Goal: Information Seeking & Learning: Learn about a topic

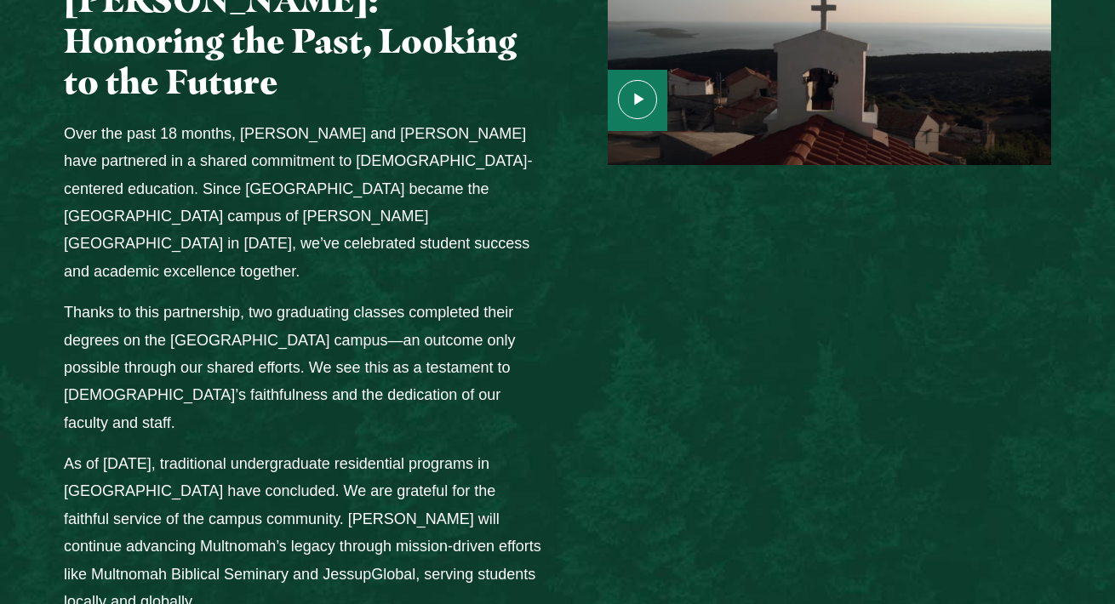
scroll to position [2216, 0]
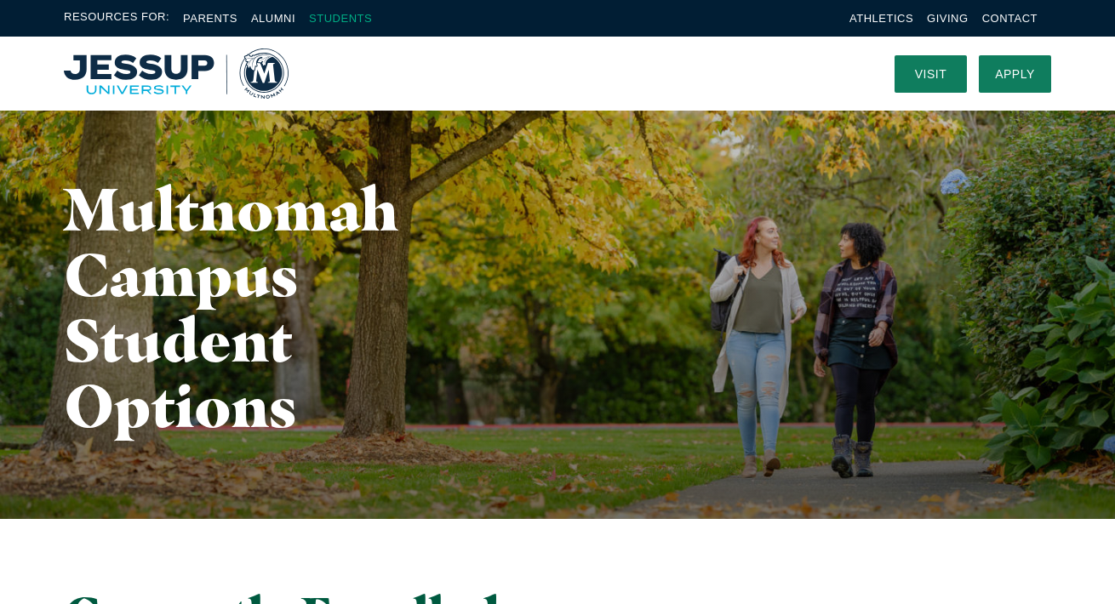
click at [336, 16] on link "Students" at bounding box center [340, 18] width 63 height 13
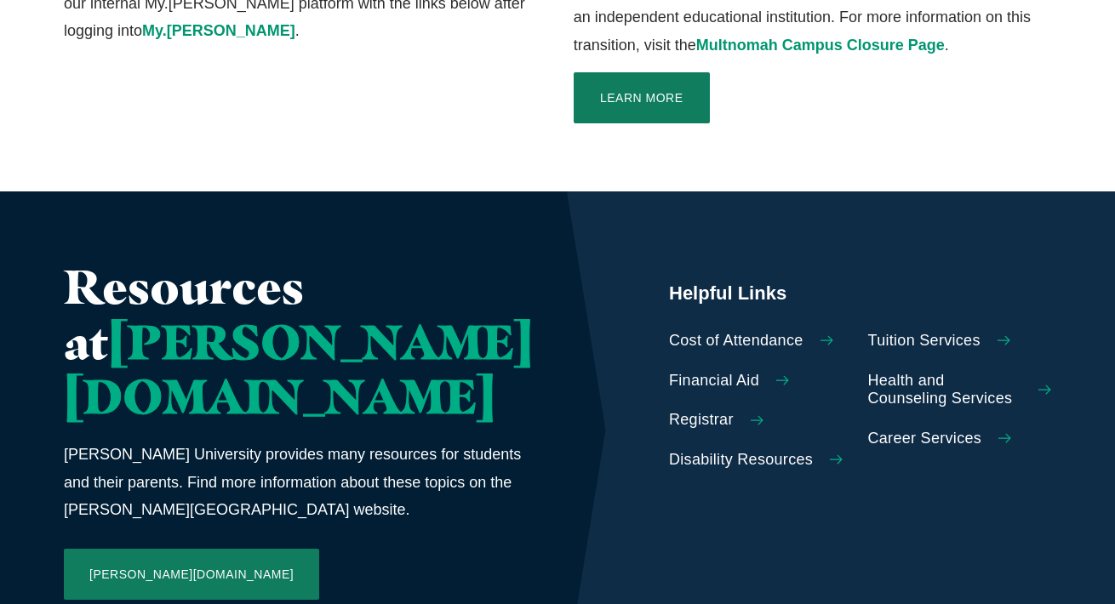
scroll to position [721, 0]
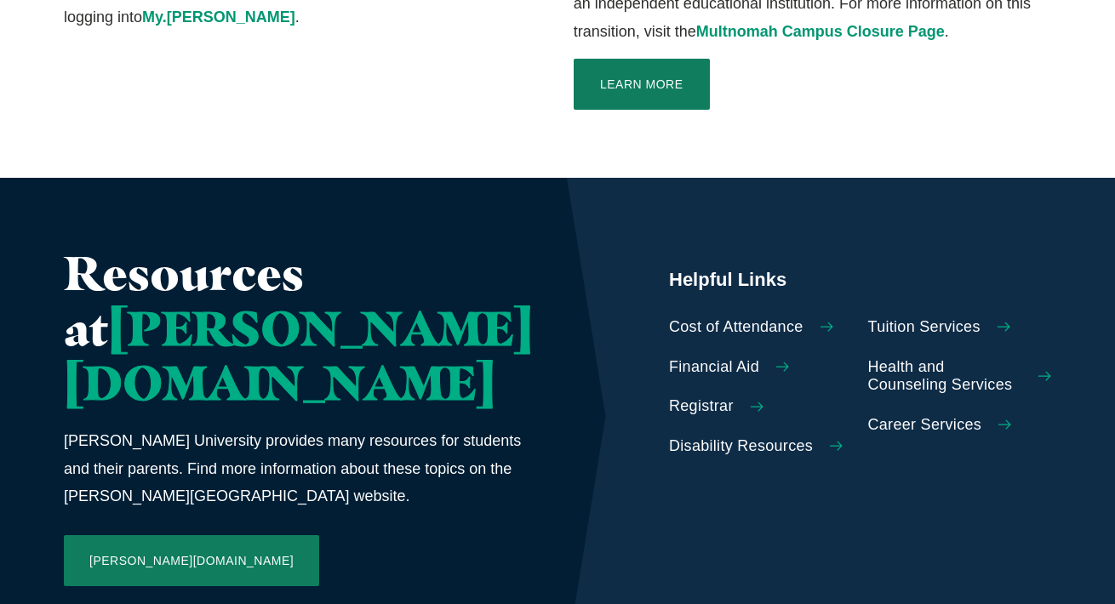
click at [669, 318] on span "Cost of Attendance" at bounding box center [736, 327] width 135 height 19
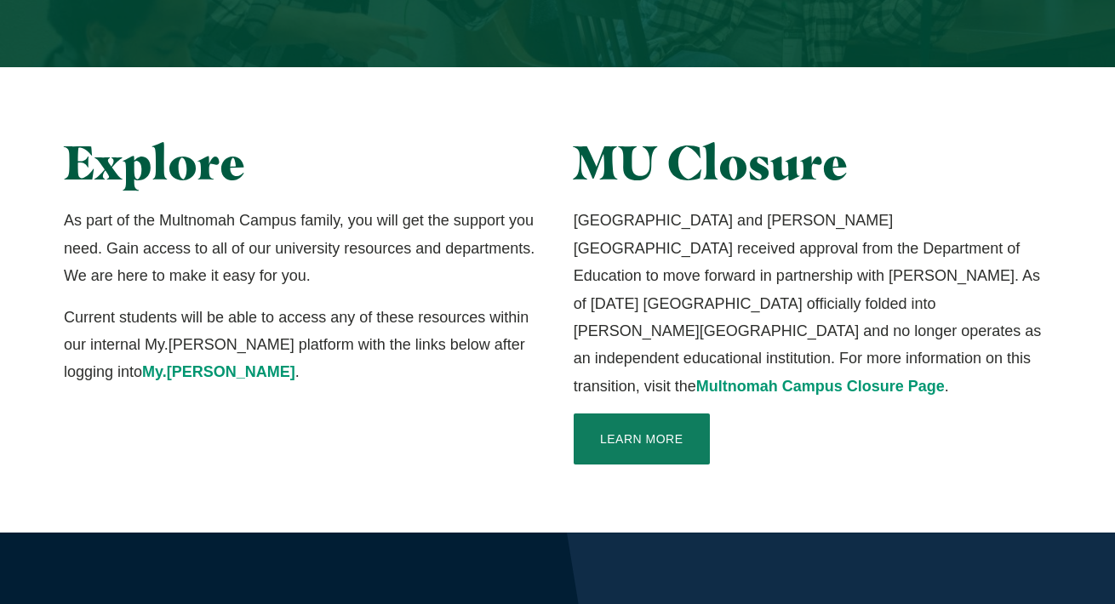
scroll to position [370, 0]
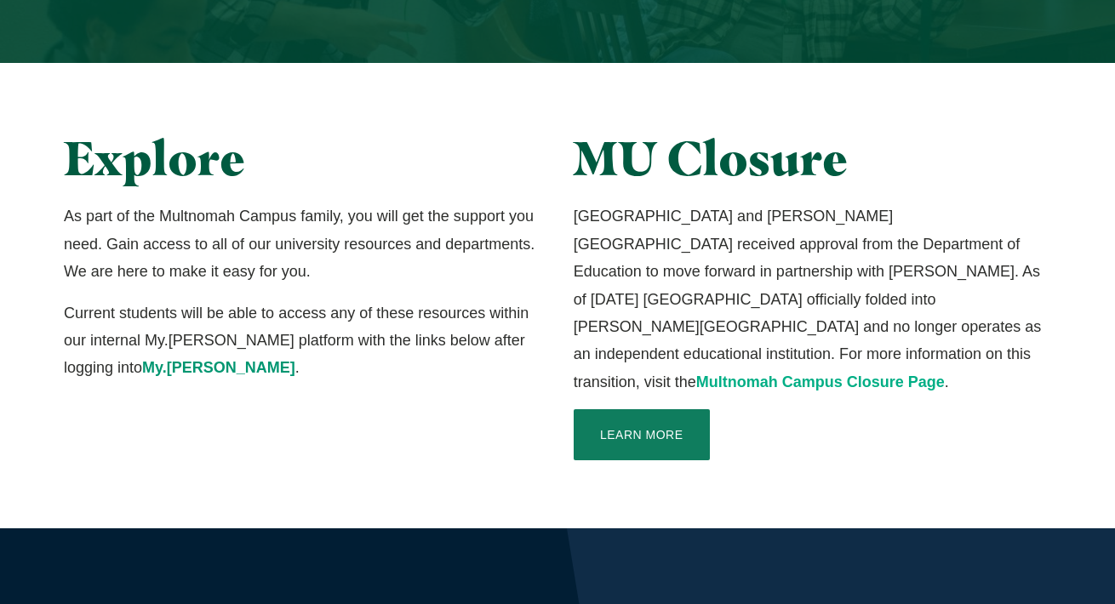
click at [696, 374] on link "Multnomah Campus Closure Page" at bounding box center [820, 382] width 249 height 17
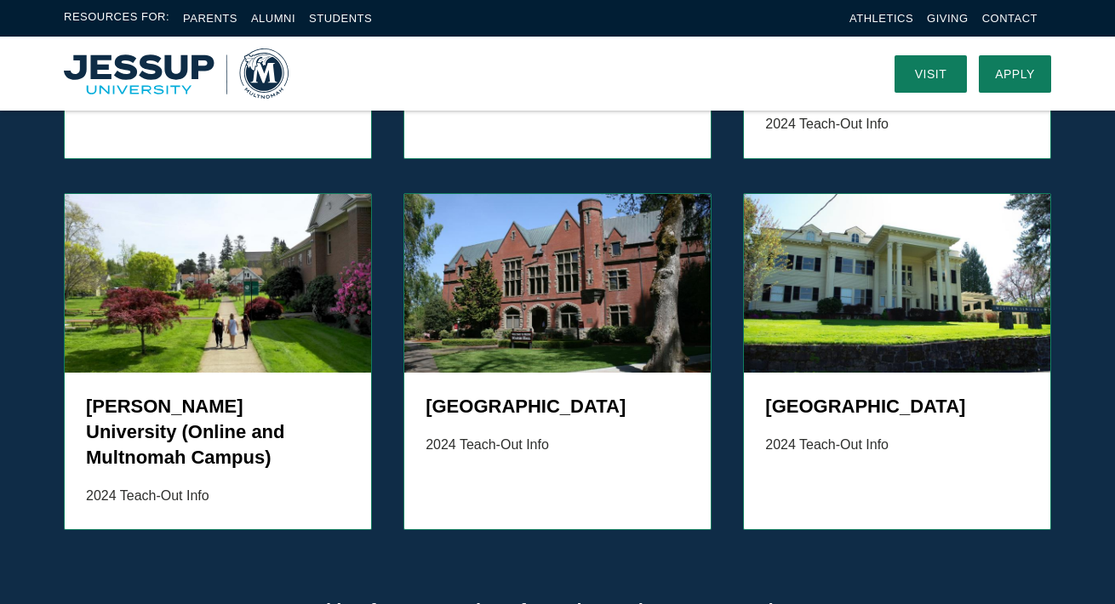
scroll to position [1794, 0]
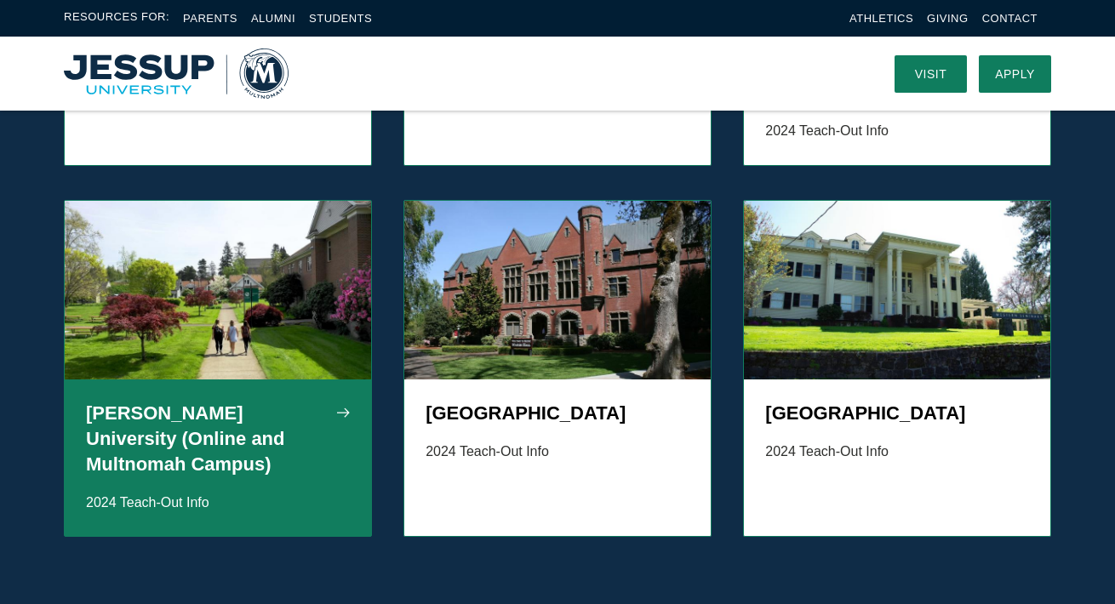
click at [232, 491] on p "2024 Teach-Out Info" at bounding box center [218, 503] width 264 height 25
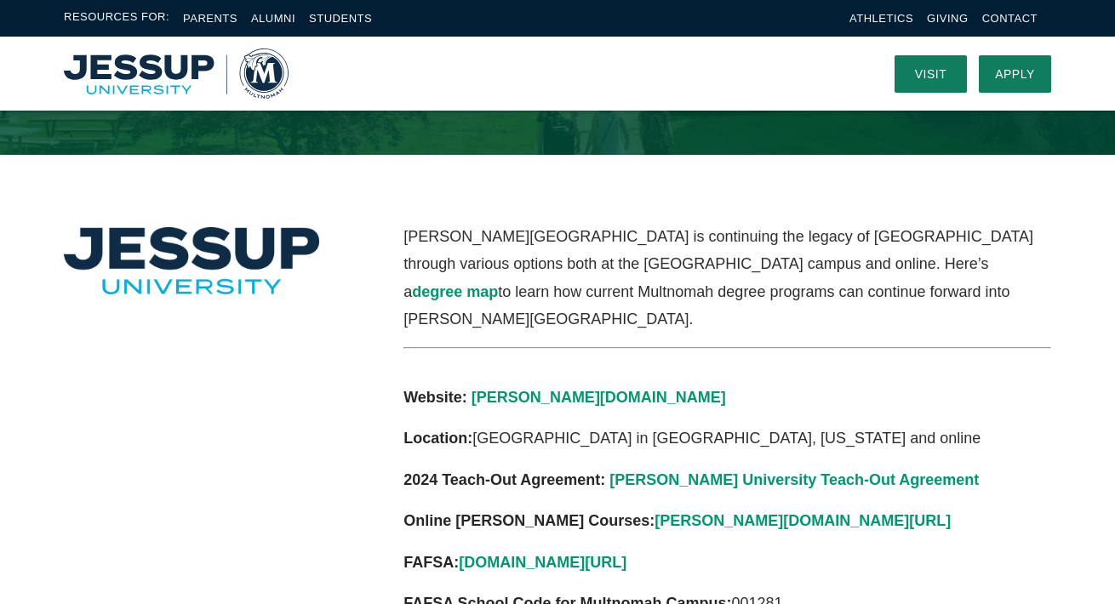
scroll to position [331, 0]
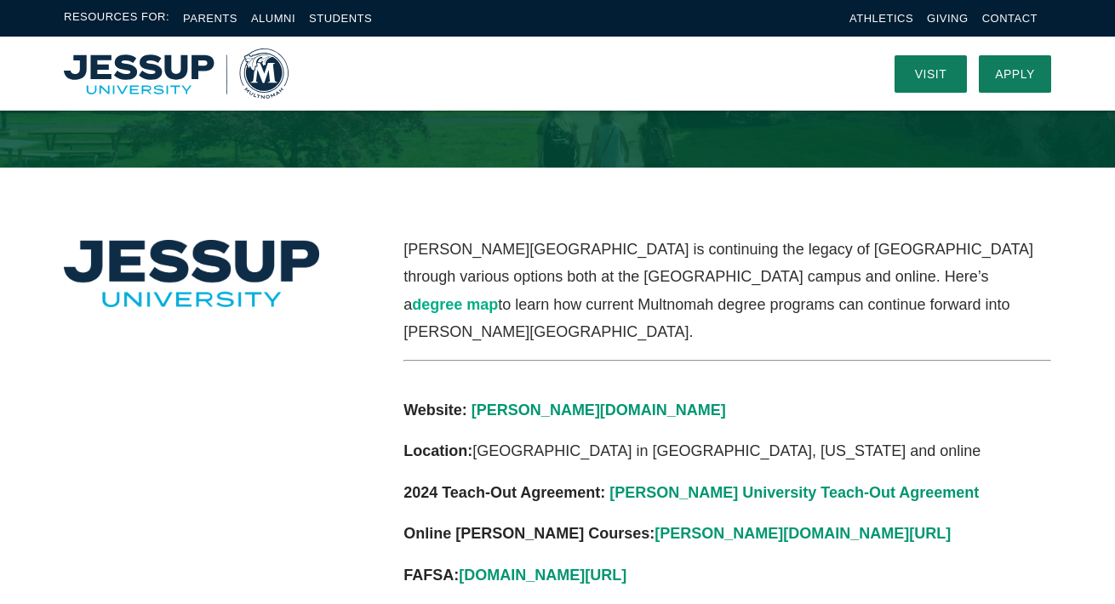
click at [498, 296] on link "degree map" at bounding box center [455, 304] width 86 height 17
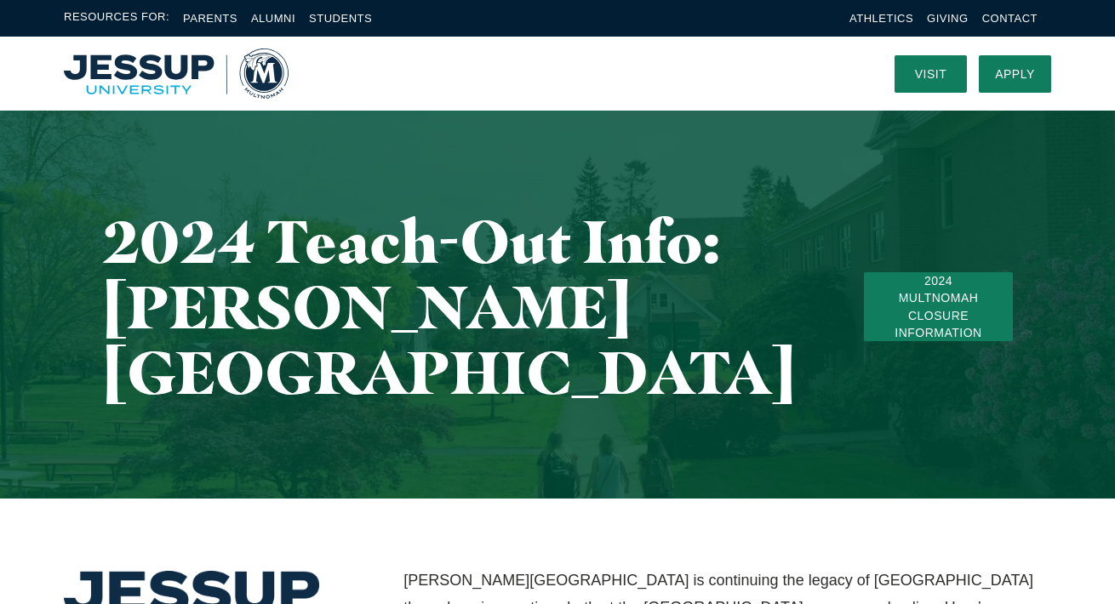
scroll to position [0, 0]
click at [218, 13] on link "Parents" at bounding box center [210, 18] width 54 height 13
